Goal: Information Seeking & Learning: Learn about a topic

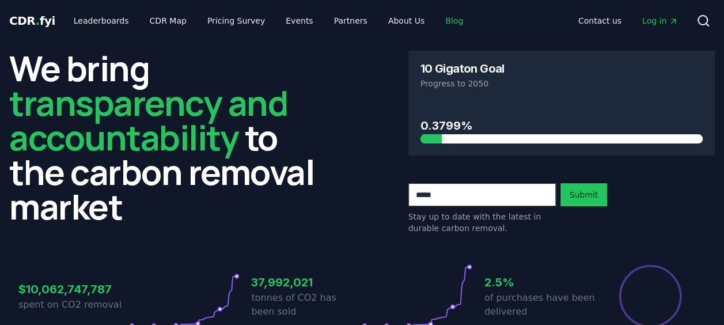
click at [436, 23] on link "Blog" at bounding box center [454, 20] width 36 height 21
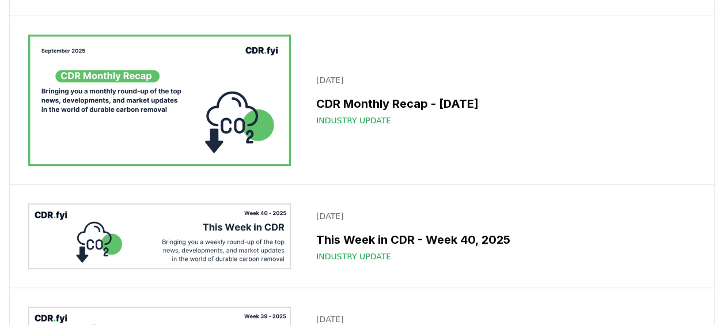
scroll to position [176, 0]
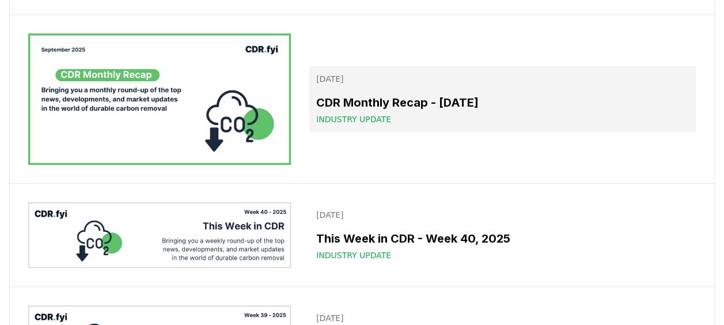
click at [413, 101] on h3 "CDR Monthly Recap - [DATE]" at bounding box center [502, 102] width 373 height 17
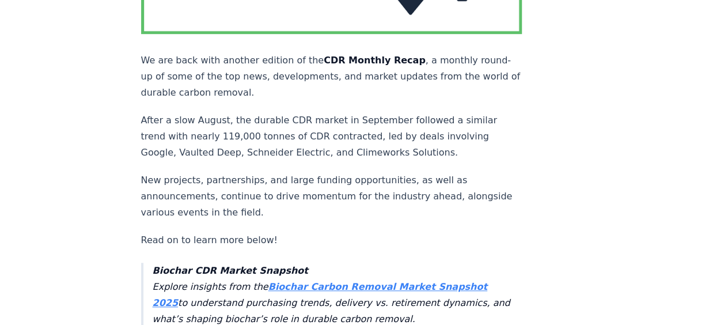
scroll to position [1833, 0]
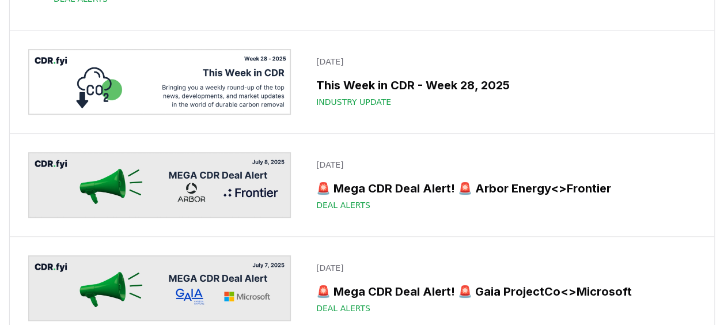
scroll to position [2496, 0]
